Goal: Task Accomplishment & Management: Use online tool/utility

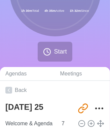
scroll to position [87, 0]
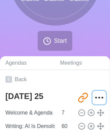
click at [102, 97] on circle "More" at bounding box center [102, 97] width 1 height 1
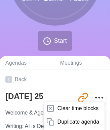
scroll to position [107, 0]
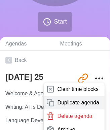
click at [77, 104] on p "Duplicate agenda" at bounding box center [78, 103] width 42 height 8
type textarea "[DATE] 25 copy"
type input "[URL][DOMAIN_NAME]"
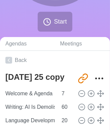
type textarea "[DATE] 25"
type input "[URL][DOMAIN_NAME]"
type textarea "[DATE] 25 copy"
type input "[URL][DOMAIN_NAME]"
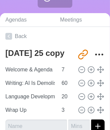
scroll to position [134, 1]
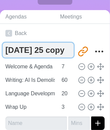
click at [55, 56] on textarea "[DATE] 25 copy" at bounding box center [38, 50] width 71 height 15
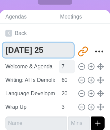
type textarea "[DATE] 25"
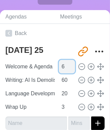
type input "6"
click at [69, 68] on input "6" at bounding box center [67, 66] width 16 height 13
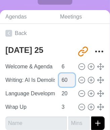
click at [60, 80] on input "60" at bounding box center [67, 79] width 16 height 13
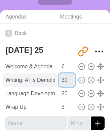
type input "30"
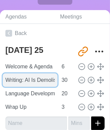
click at [42, 82] on input "Writing: AI Is Demolishing My Education" at bounding box center [30, 79] width 55 height 13
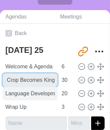
type input "When A Crop Becomes King"
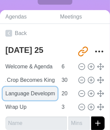
scroll to position [0, 0]
click at [33, 96] on input "Language Development: Vocab or Grammar, or Book Talk Project" at bounding box center [30, 93] width 55 height 13
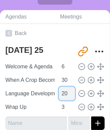
click at [62, 95] on input "20" at bounding box center [67, 93] width 16 height 13
type input "25"
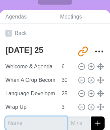
click at [12, 120] on input "text" at bounding box center [36, 122] width 62 height 13
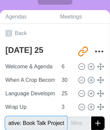
scroll to position [0, 12]
type input "Narrative: Book Talk Project"
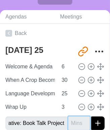
scroll to position [0, 0]
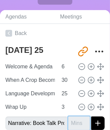
click at [73, 121] on input "number" at bounding box center [79, 122] width 22 height 13
type input "25"
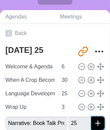
click at [97, 123] on icon "submit" at bounding box center [98, 123] width 8 height 8
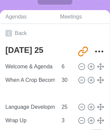
type input "Narrative: Book Talk Project"
type input "Language Development: Vocab or Grammar, or Book Talk Project"
type input "25"
type input "Wrap Up"
type input "3"
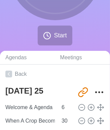
scroll to position [0, 3]
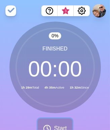
click at [55, 122] on button "Start" at bounding box center [55, 128] width 34 height 20
